Goal: Find specific page/section

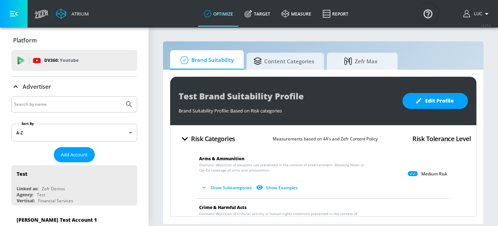
click at [60, 103] on input "Search by name" at bounding box center [67, 104] width 107 height 9
type input "s"
type input "tropez"
click at [121, 97] on button "Submit Search" at bounding box center [129, 105] width 16 height 16
